Goal: Information Seeking & Learning: Check status

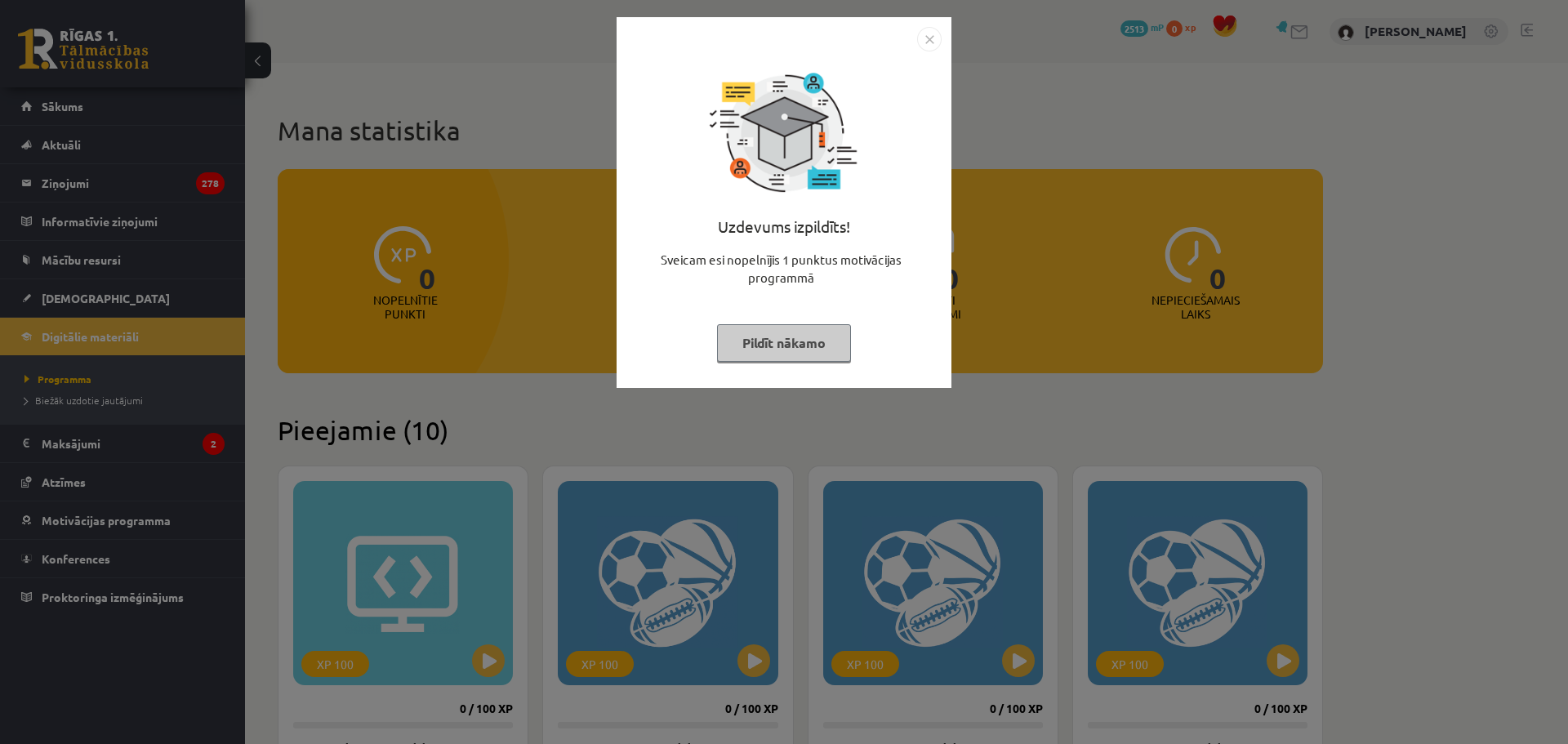
click at [414, 269] on div "Uzdevums izpildīts! Sveicam esi nopelnījis 1 punktus motivācijas programmā Pild…" at bounding box center [784, 372] width 1568 height 744
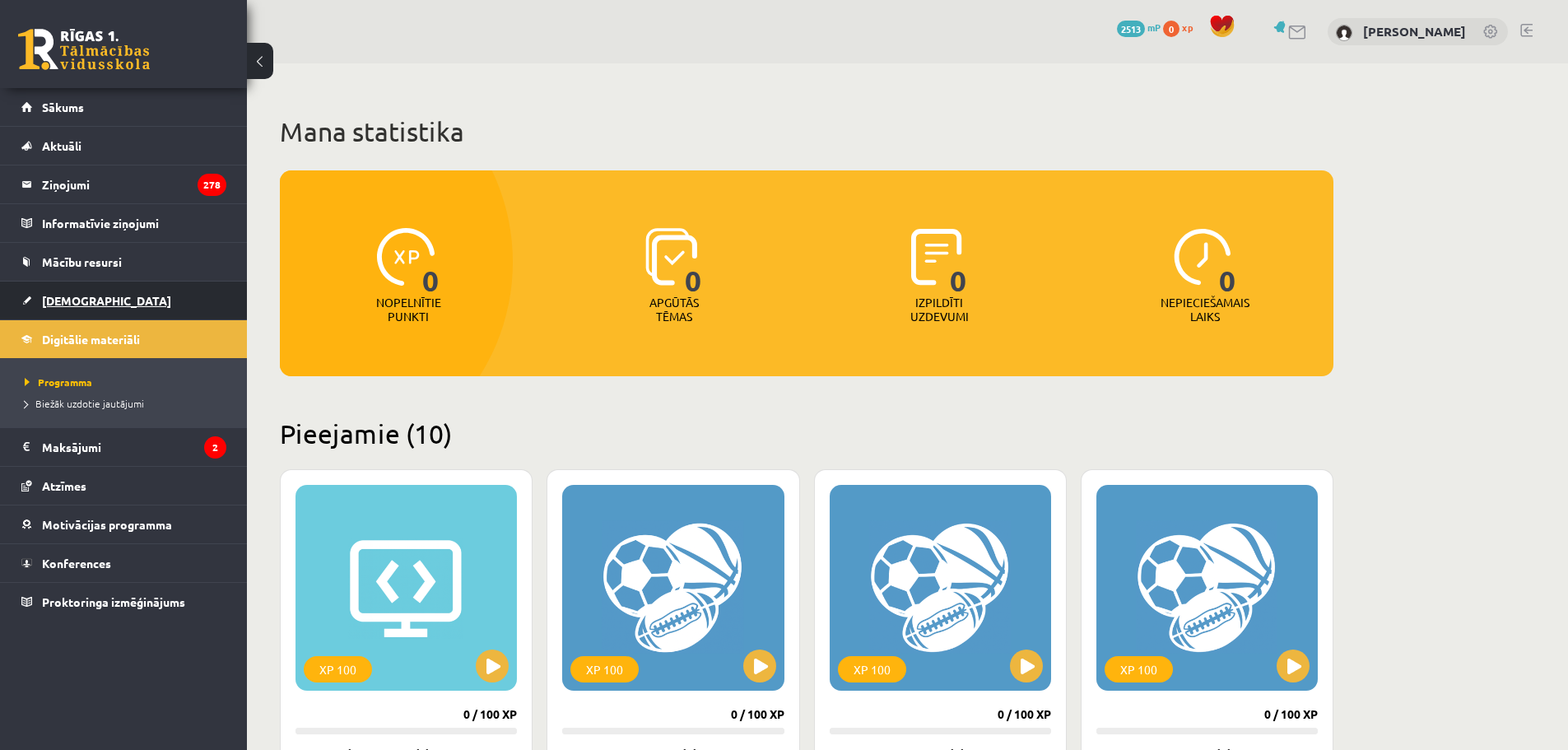
click at [86, 305] on span "[DEMOGRAPHIC_DATA]" at bounding box center [106, 300] width 129 height 15
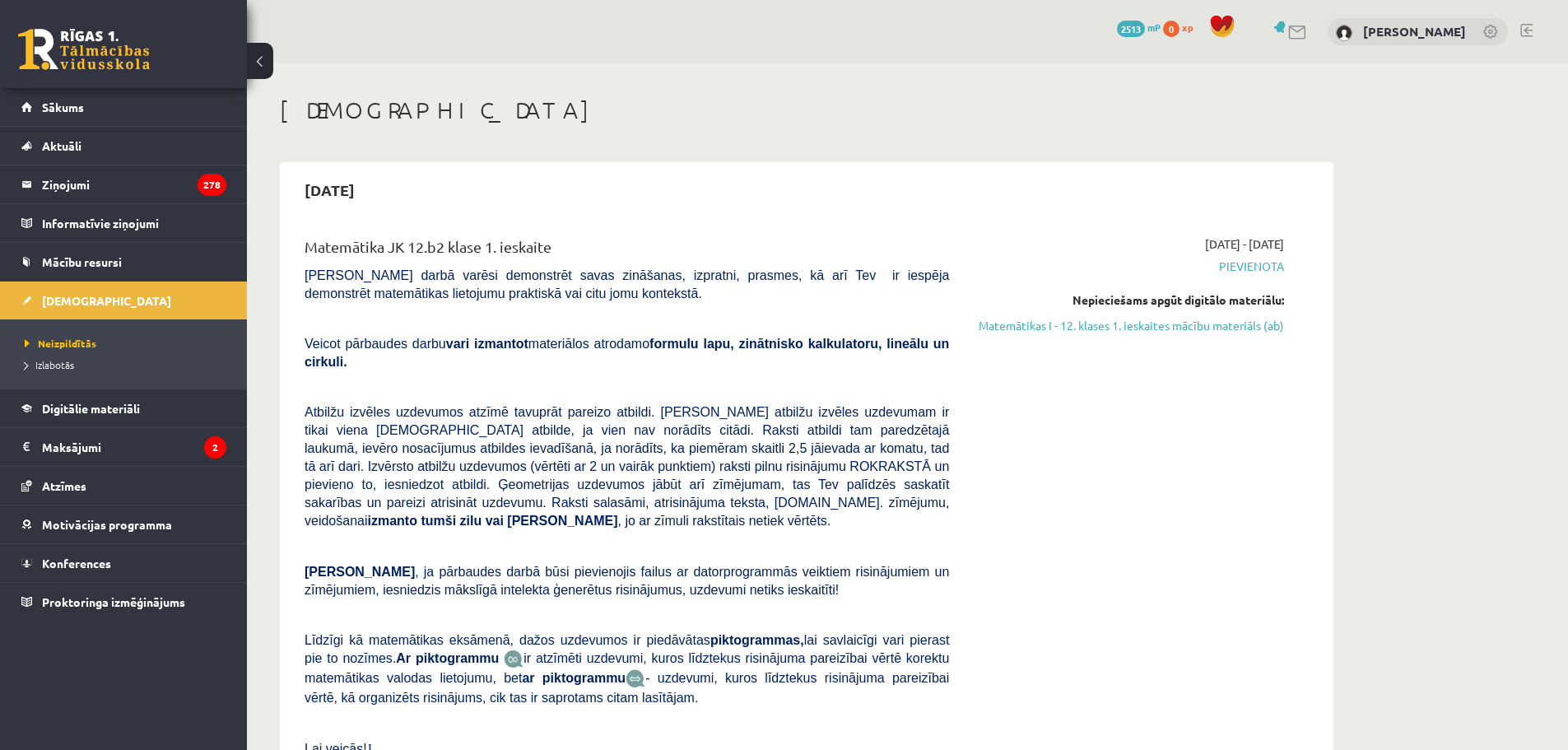
drag, startPoint x: 1059, startPoint y: 299, endPoint x: 1327, endPoint y: 308, distance: 268.2
click at [1327, 308] on div "[DATE] Matemātika JK 12.b2 klase 1. ieskaite [PERSON_NAME] darbā varēsi demonst…" at bounding box center [807, 499] width 1054 height 675
click at [1332, 302] on div "[DATE] Matemātika JK 12.b2 klase 1. ieskaite [PERSON_NAME] darbā varēsi demonst…" at bounding box center [807, 499] width 1054 height 675
drag, startPoint x: 1283, startPoint y: 309, endPoint x: 1030, endPoint y: 268, distance: 256.3
click at [1025, 296] on div "[DATE] - [DATE] [GEOGRAPHIC_DATA] Nepieciešams apgūt digitālo materiālu: Matemā…" at bounding box center [1128, 514] width 335 height 557
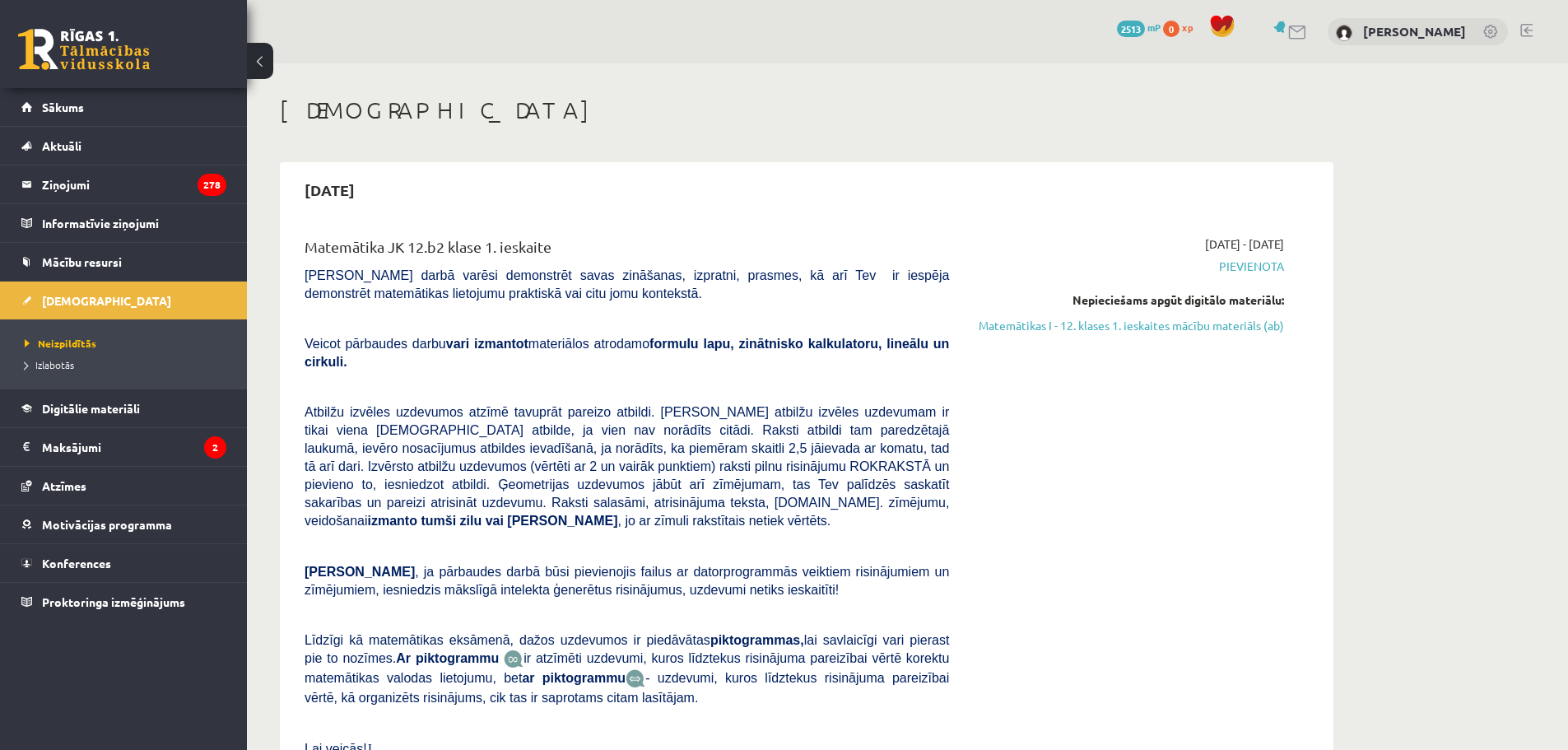
click at [1040, 223] on div "Matemātika JK 12.b2 klase 1. ieskaite [PERSON_NAME] darbā varēsi demonstrēt sav…" at bounding box center [806, 513] width 1037 height 589
